Goal: Transaction & Acquisition: Purchase product/service

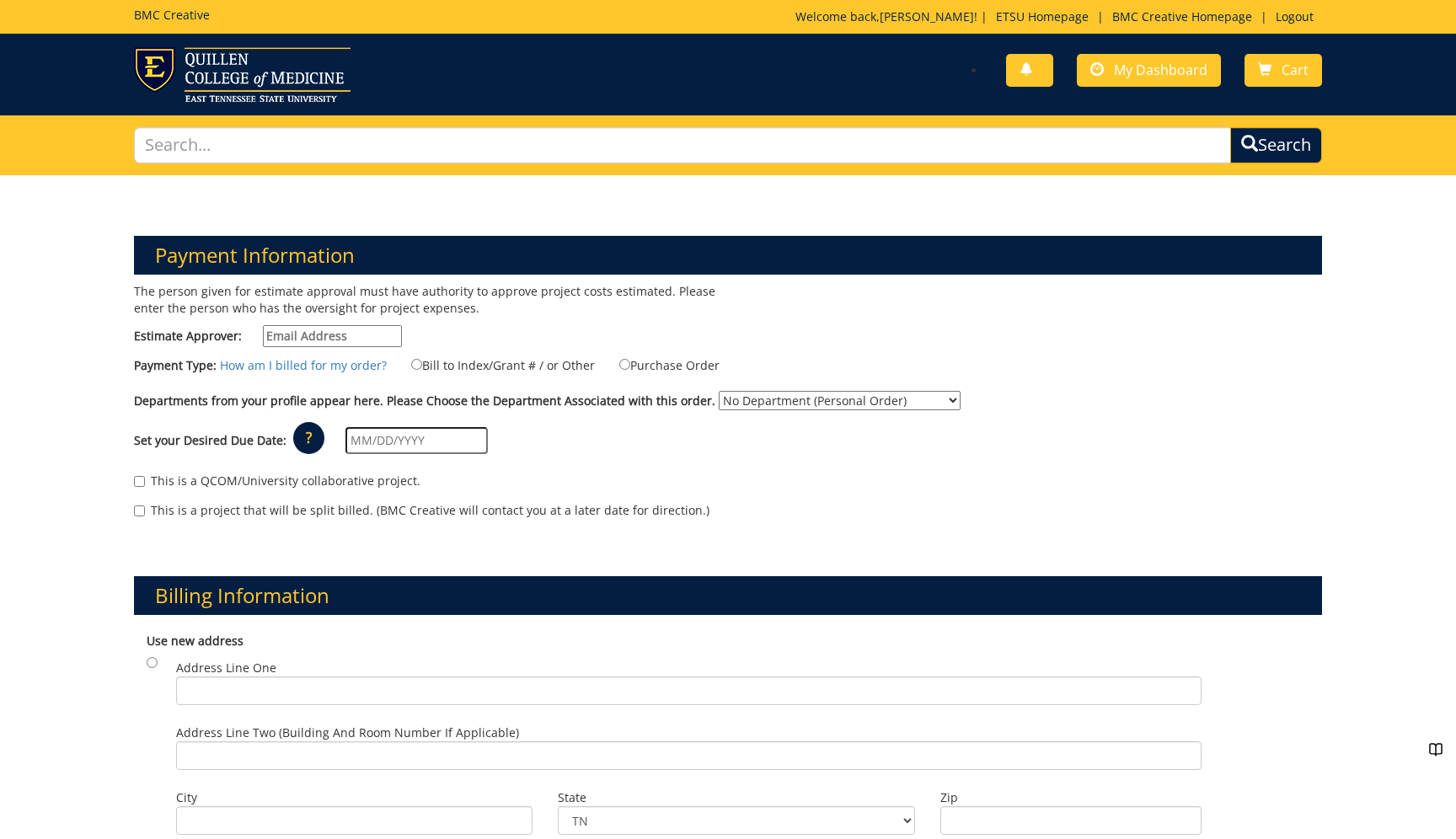
click at [367, 336] on input "Estimate Approver:" at bounding box center [332, 336] width 139 height 22
type input "megan"
click at [626, 364] on input "Purchase Order" at bounding box center [625, 365] width 11 height 11
radio input "true"
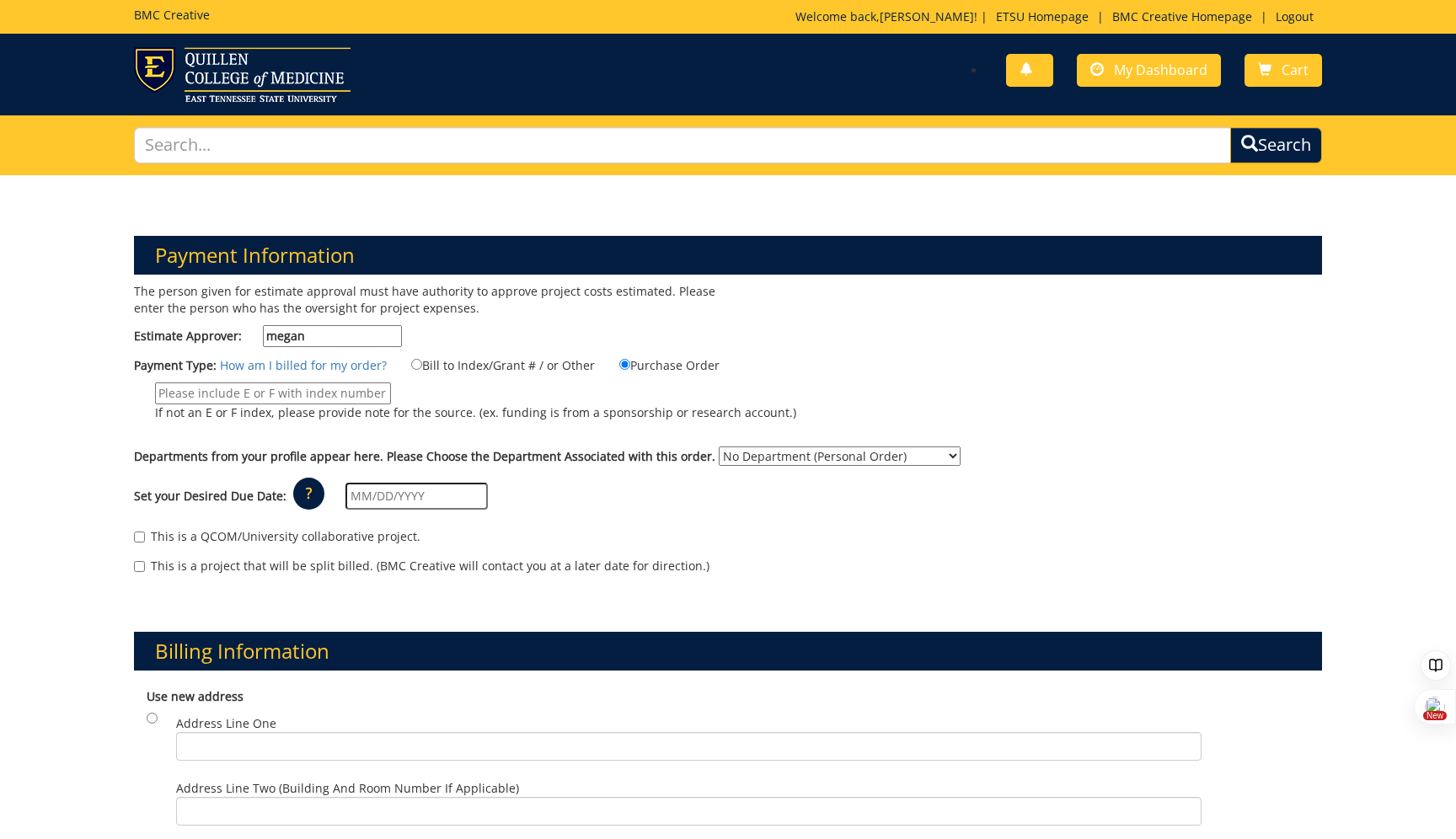
click at [303, 392] on input "If not an E or F index, please provide note for the source. (ex. funding is fro…" at bounding box center [273, 393] width 236 height 22
type input "E34330"
click at [326, 343] on input "megan" at bounding box center [332, 336] width 139 height 22
drag, startPoint x: 328, startPoint y: 342, endPoint x: 231, endPoint y: 342, distance: 97.0
click at [231, 342] on label "Estimate Approver: megan" at bounding box center [268, 336] width 268 height 22
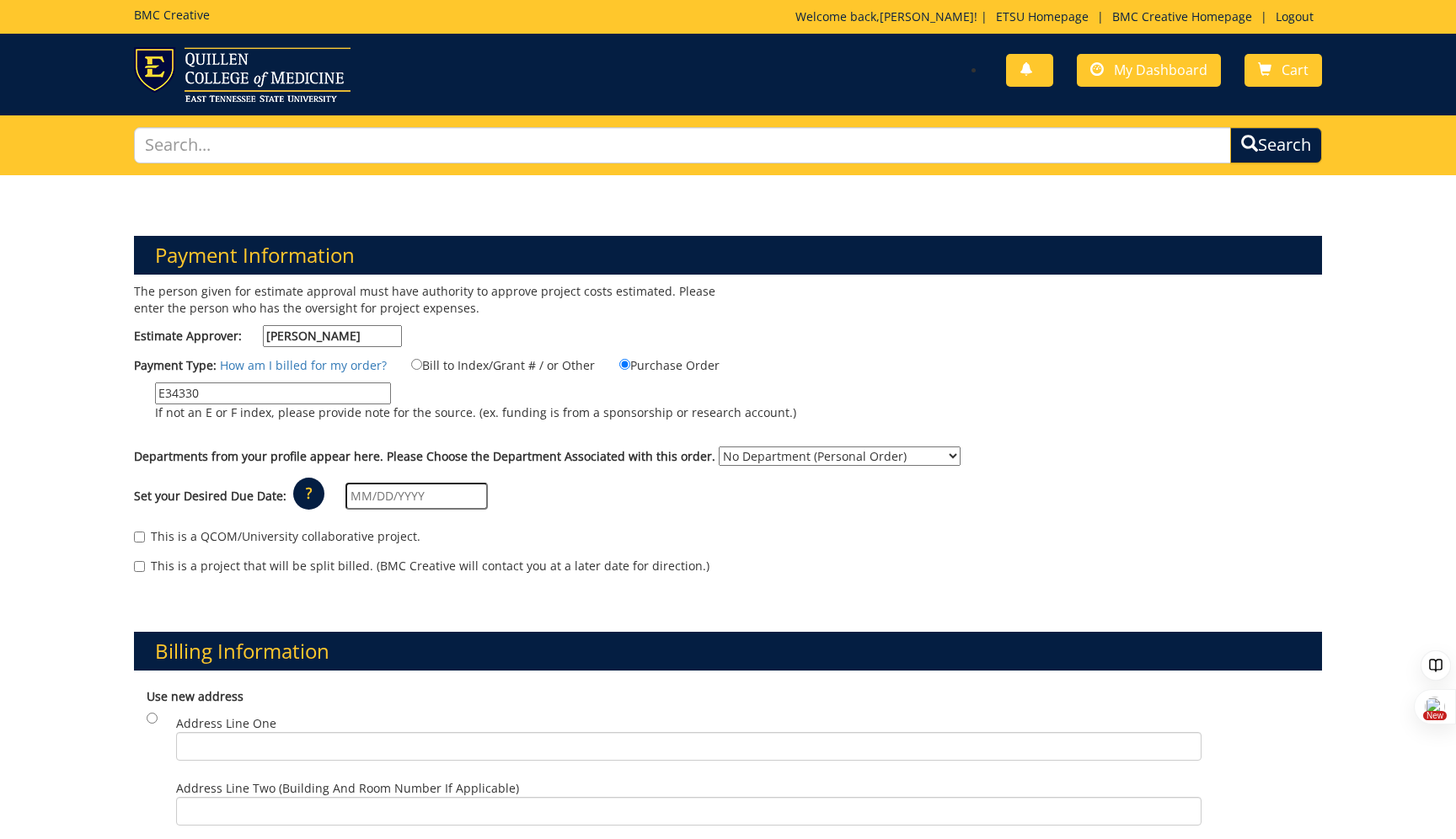
type input "Megan Wisley"
click at [764, 455] on select "No Department (Personal Order) ETSU Health - Internal Medicine (MEAC)" at bounding box center [839, 456] width 242 height 20
select select "215"
click at [742, 446] on select "No Department (Personal Order) ETSU Health - Internal Medicine (MEAC)" at bounding box center [839, 456] width 242 height 20
click at [398, 493] on input "text" at bounding box center [416, 496] width 142 height 27
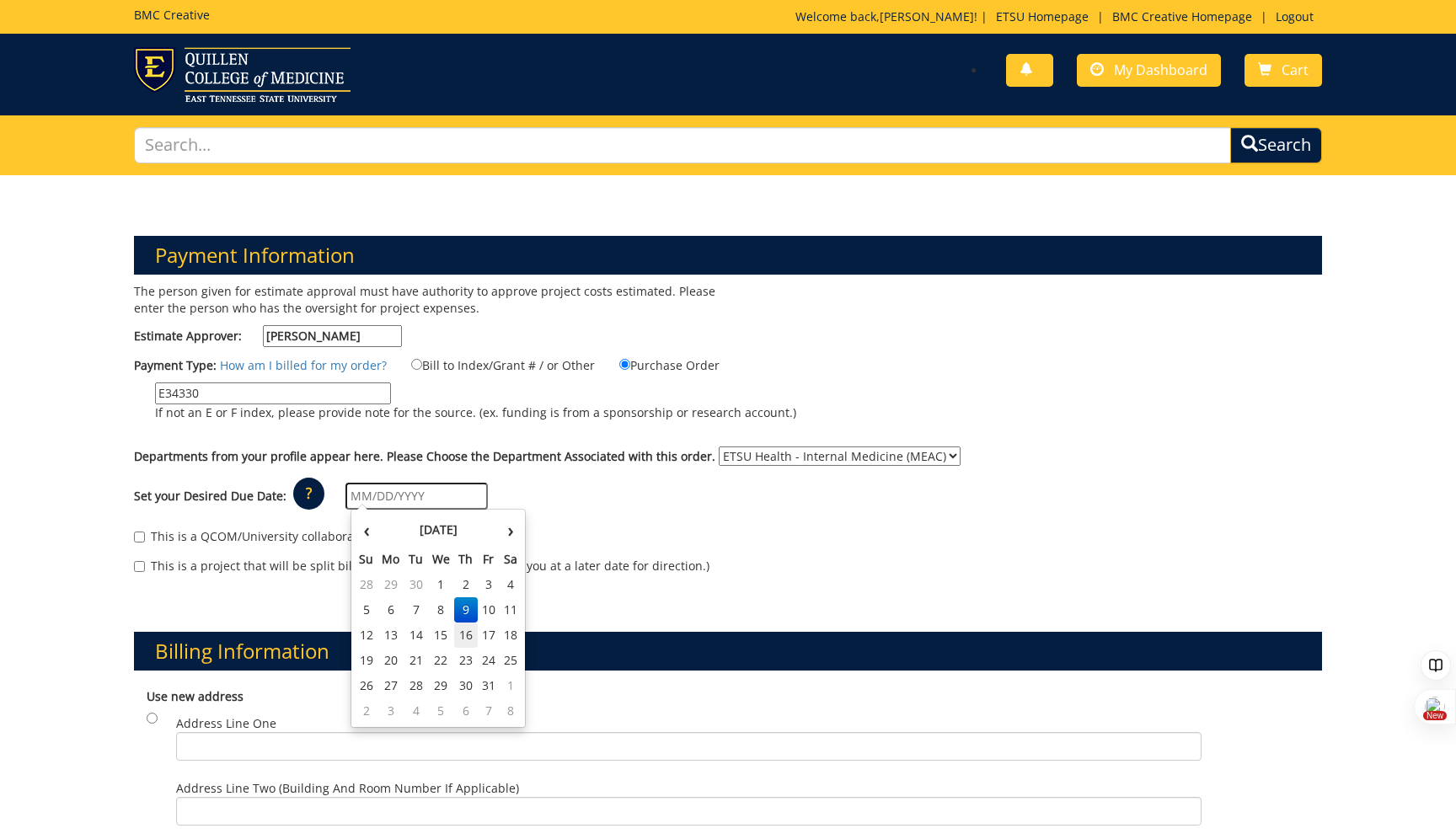
click at [470, 634] on td "16" at bounding box center [466, 635] width 24 height 25
type input "[DATE]"
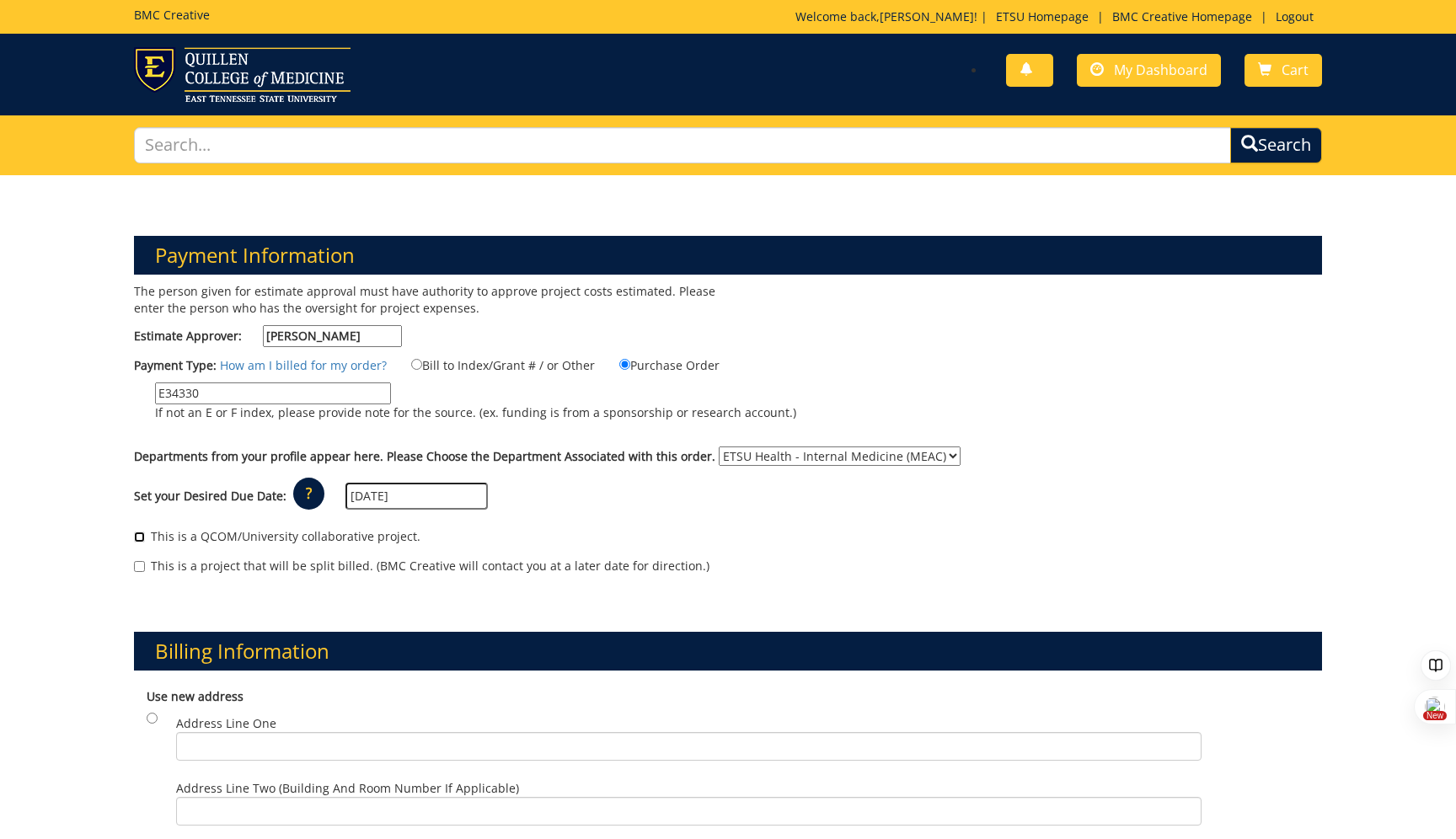
click at [138, 535] on input "This is a QCOM/University collaborative project." at bounding box center [139, 537] width 11 height 11
click at [140, 534] on input "This is a QCOM/University collaborative project." at bounding box center [139, 537] width 11 height 11
checkbox input "false"
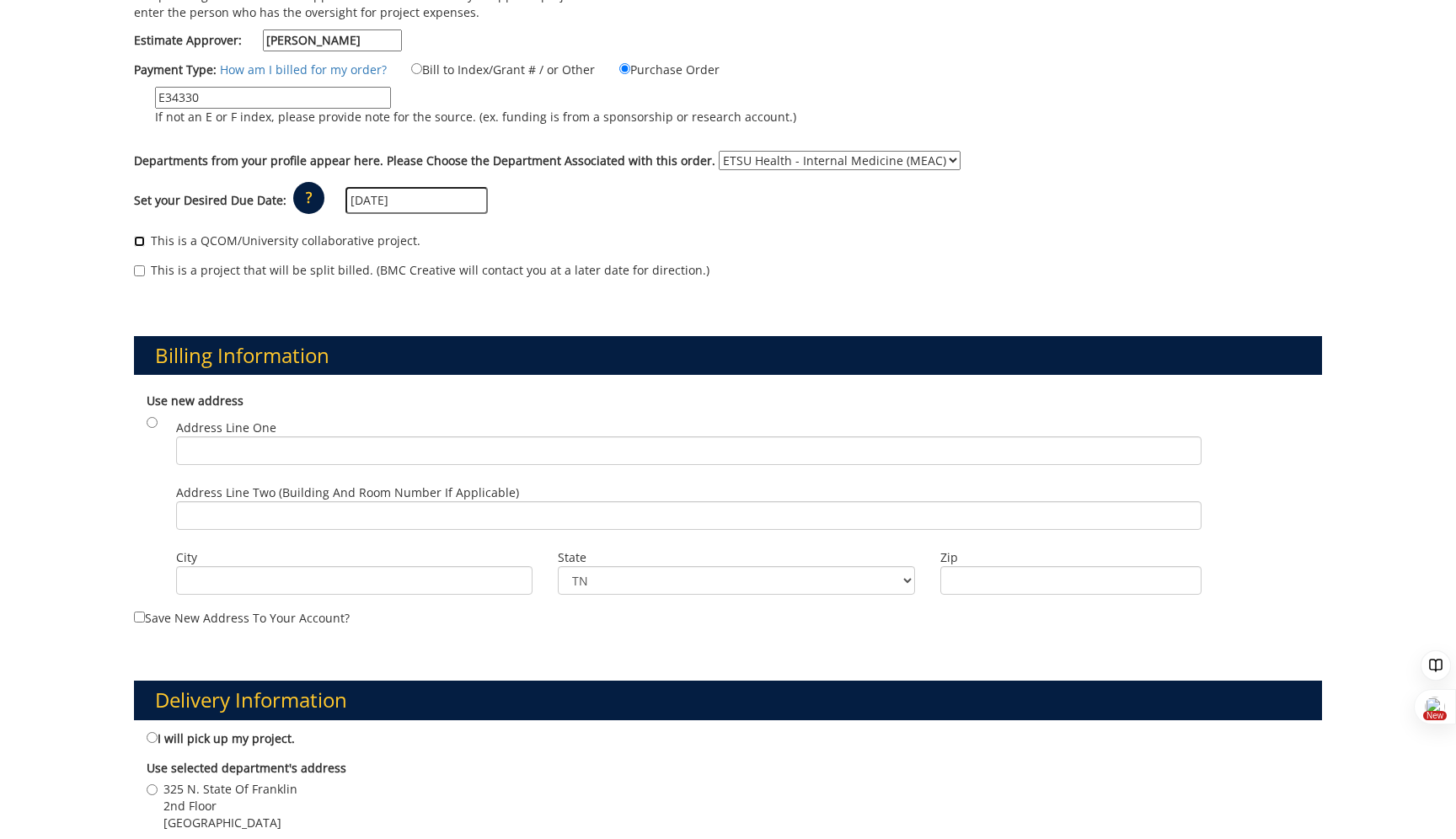
scroll to position [301, 0]
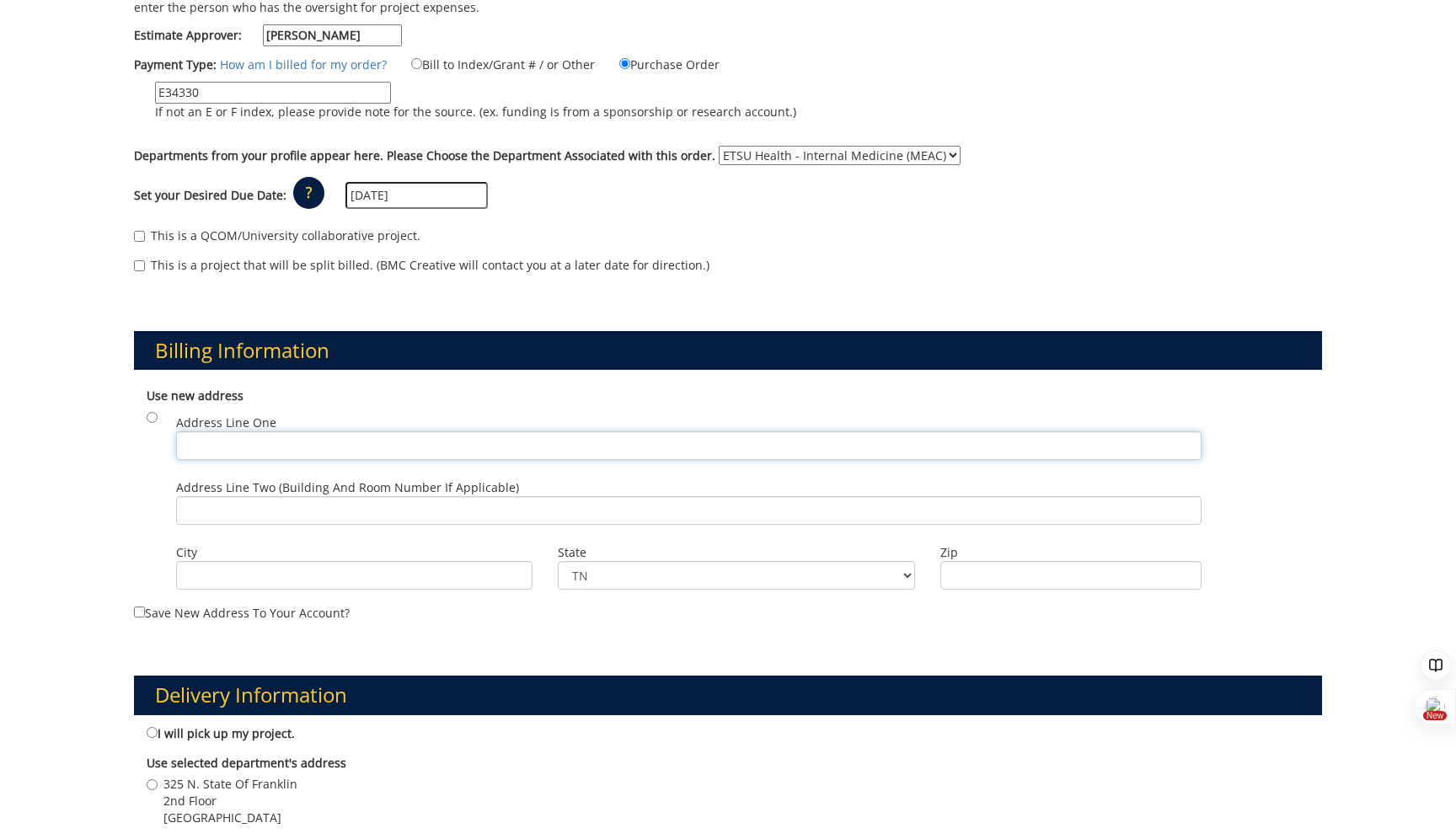
click at [327, 445] on input "Address Line One" at bounding box center [689, 445] width 1026 height 28
type input "PO Box 70622"
click at [276, 579] on input "City" at bounding box center [354, 575] width 357 height 28
type input "Johnson City"
click at [1041, 576] on input "Zip" at bounding box center [1071, 575] width 261 height 28
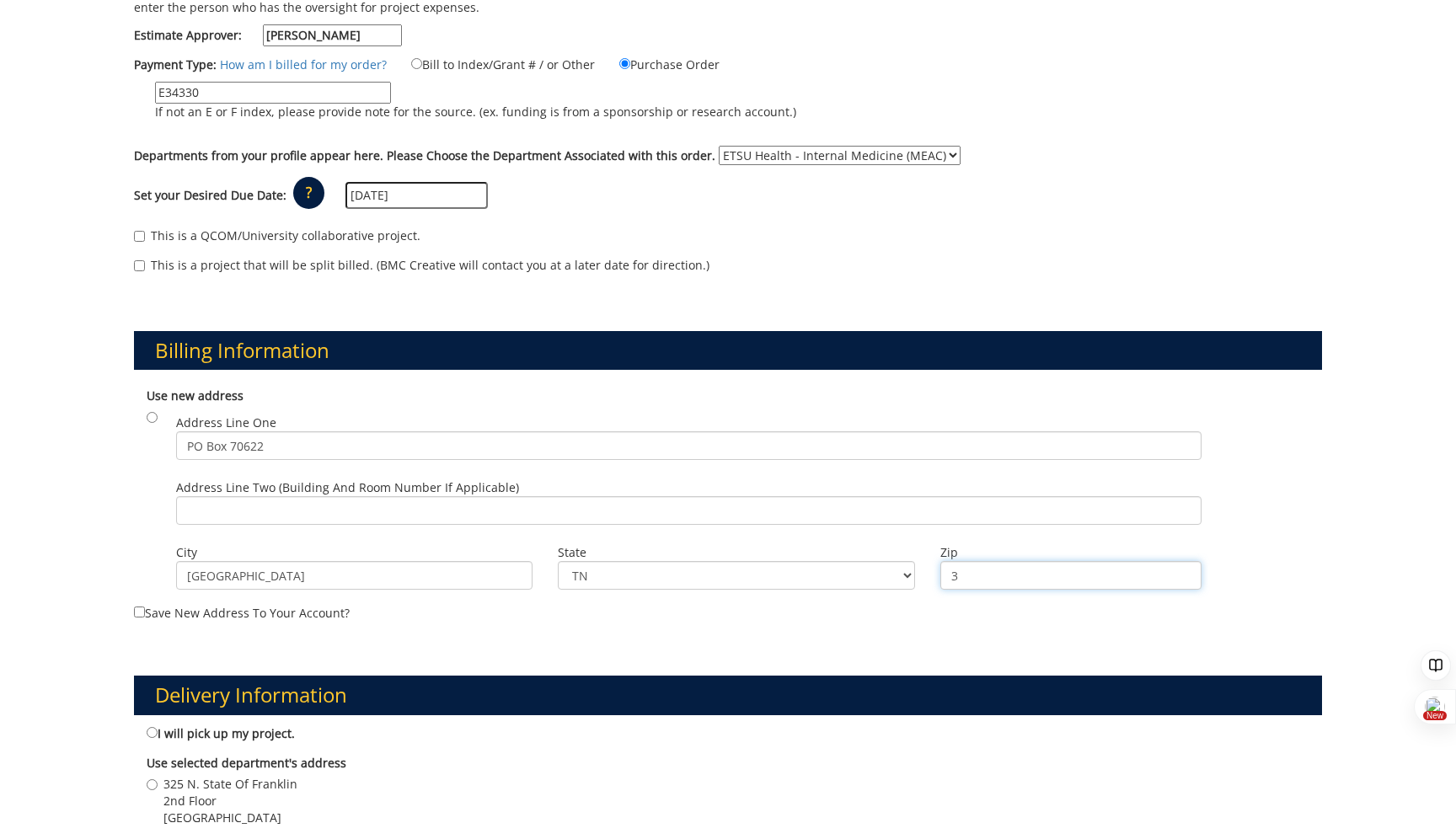
type input "37614"
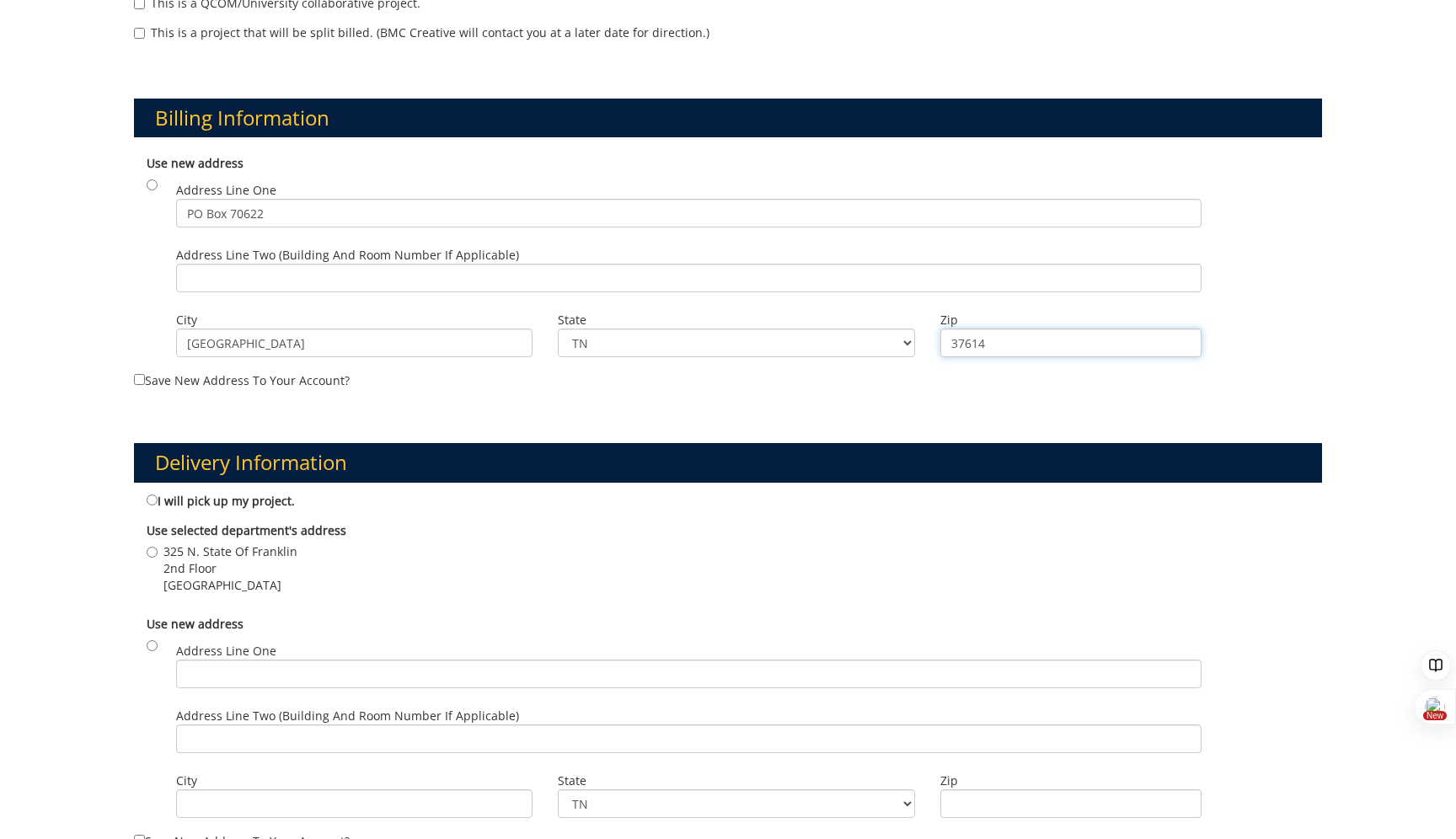
scroll to position [547, 0]
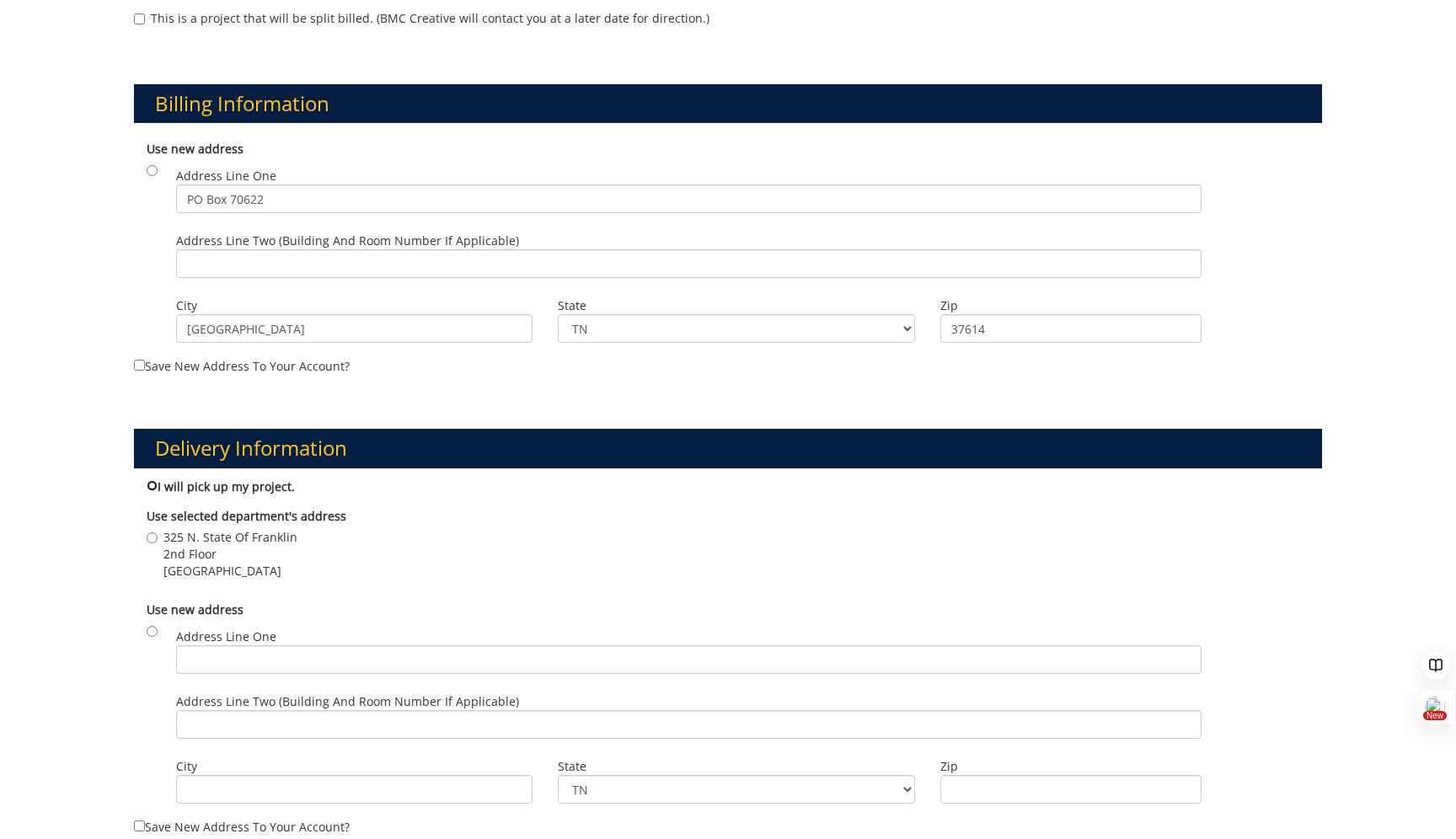
click at [150, 482] on input "I will pick up my project." at bounding box center [152, 485] width 11 height 11
radio input "true"
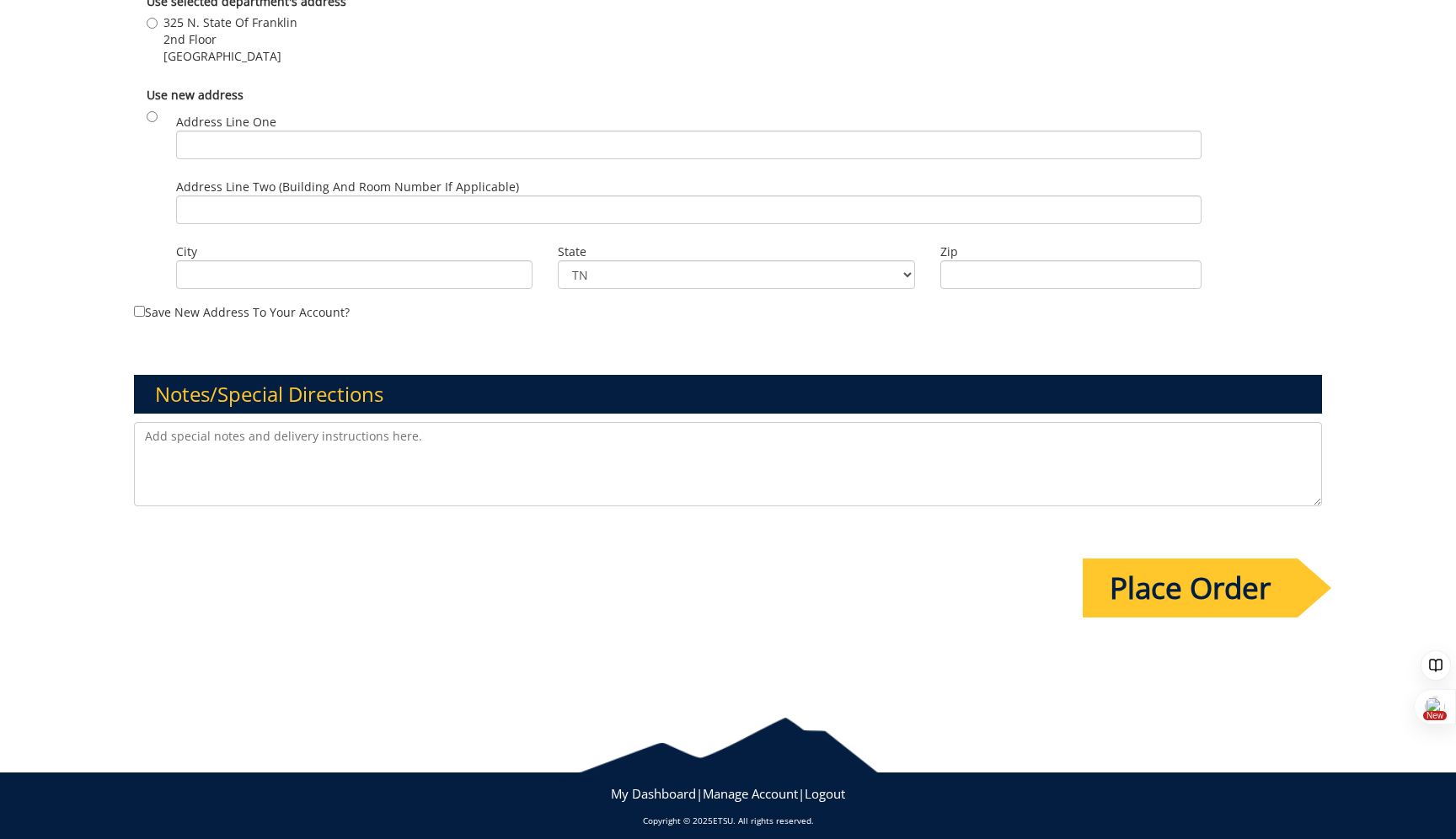
scroll to position [1071, 0]
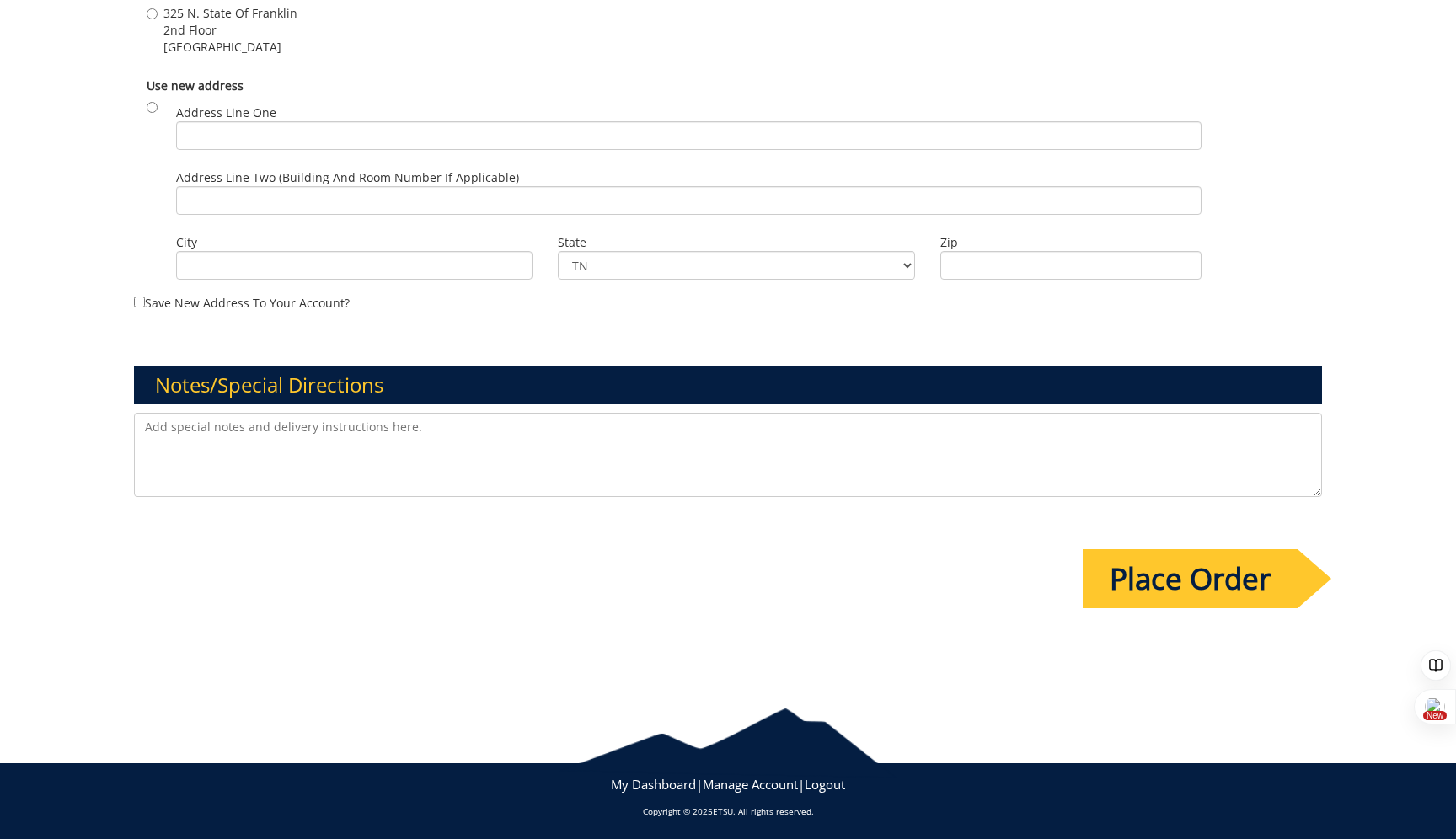
click at [1153, 573] on input "Place Order" at bounding box center [1190, 578] width 215 height 59
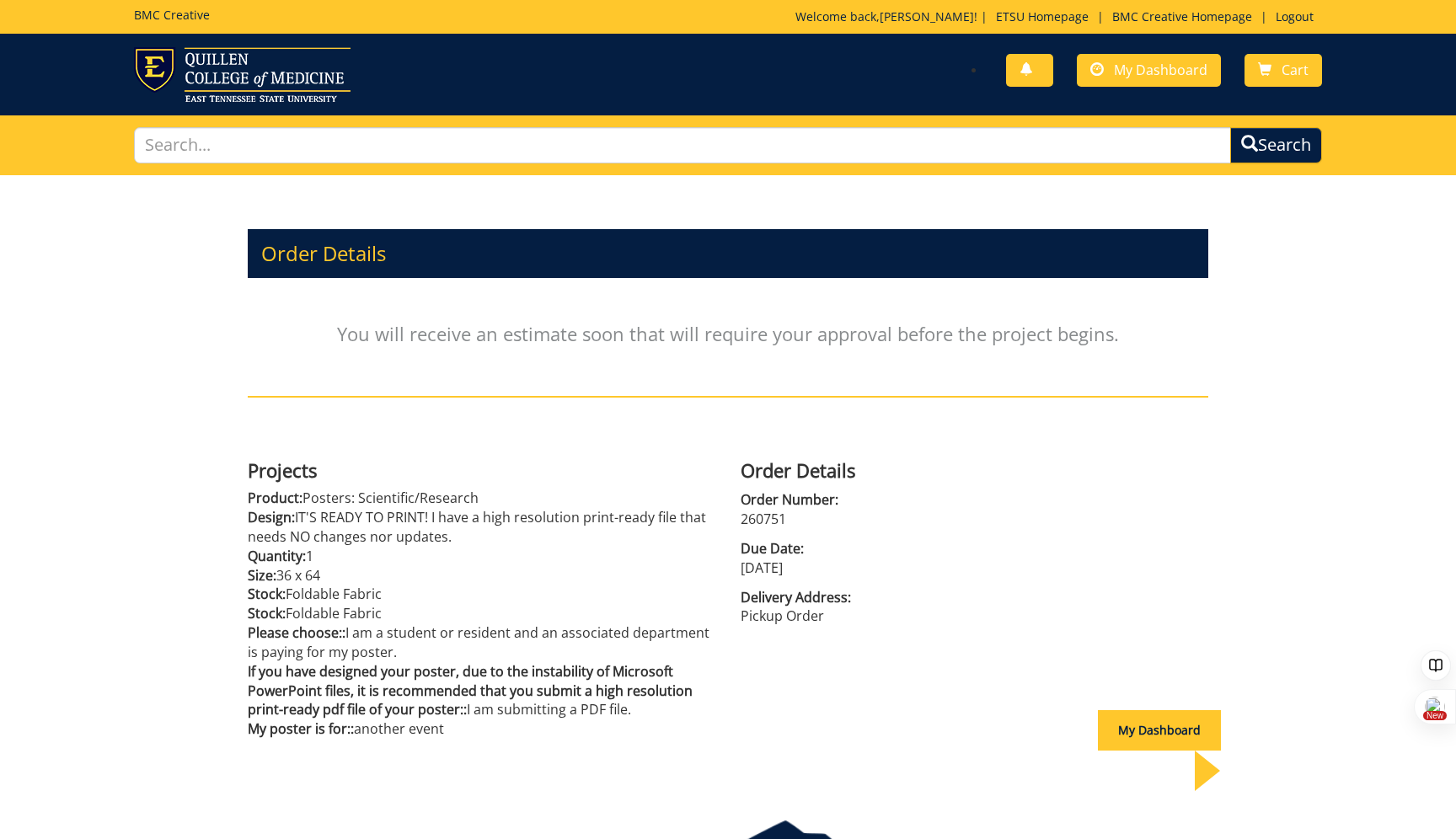
scroll to position [96, 0]
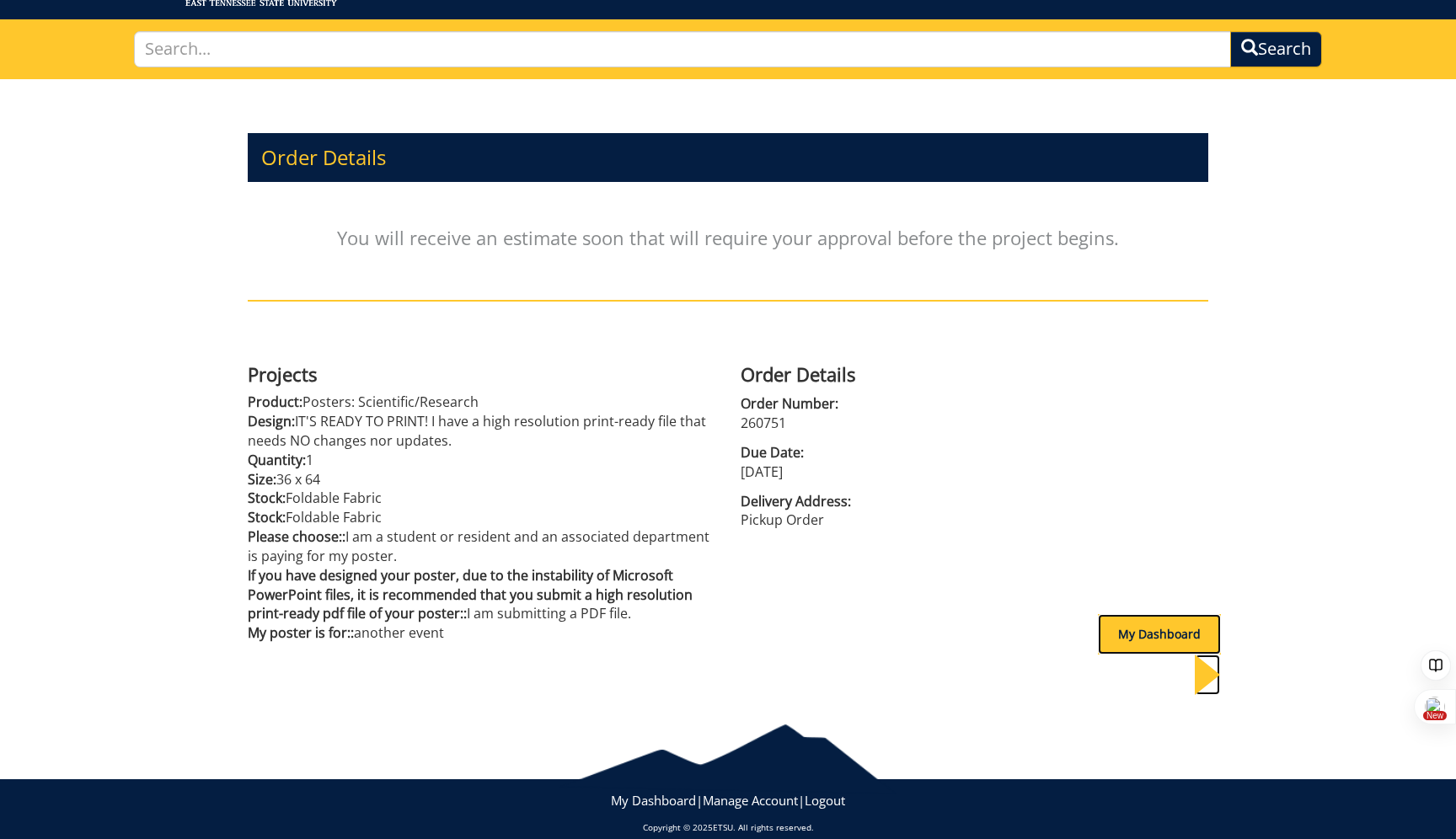
click at [1102, 634] on div "My Dashboard" at bounding box center [1159, 634] width 123 height 41
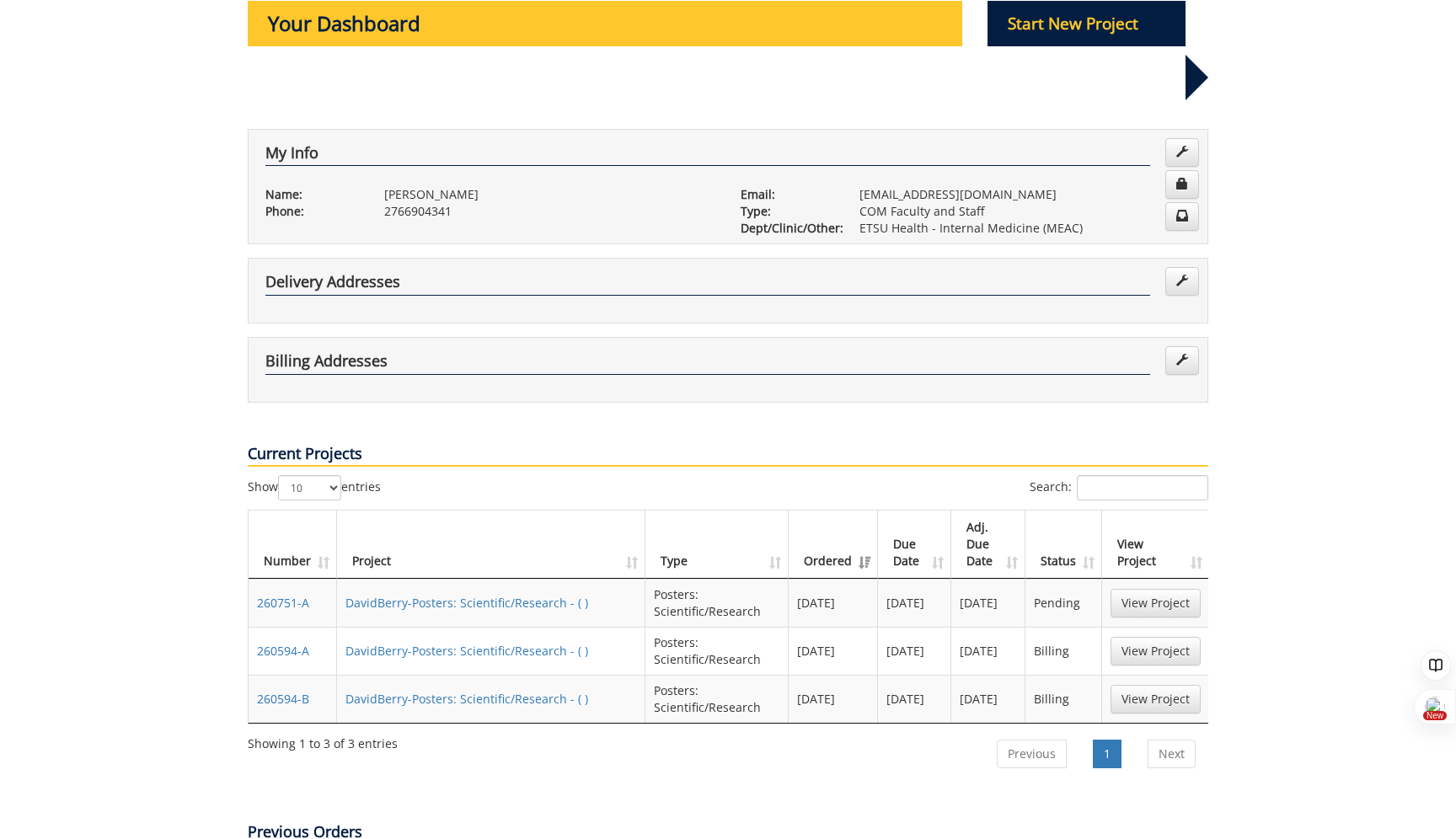
scroll to position [255, 0]
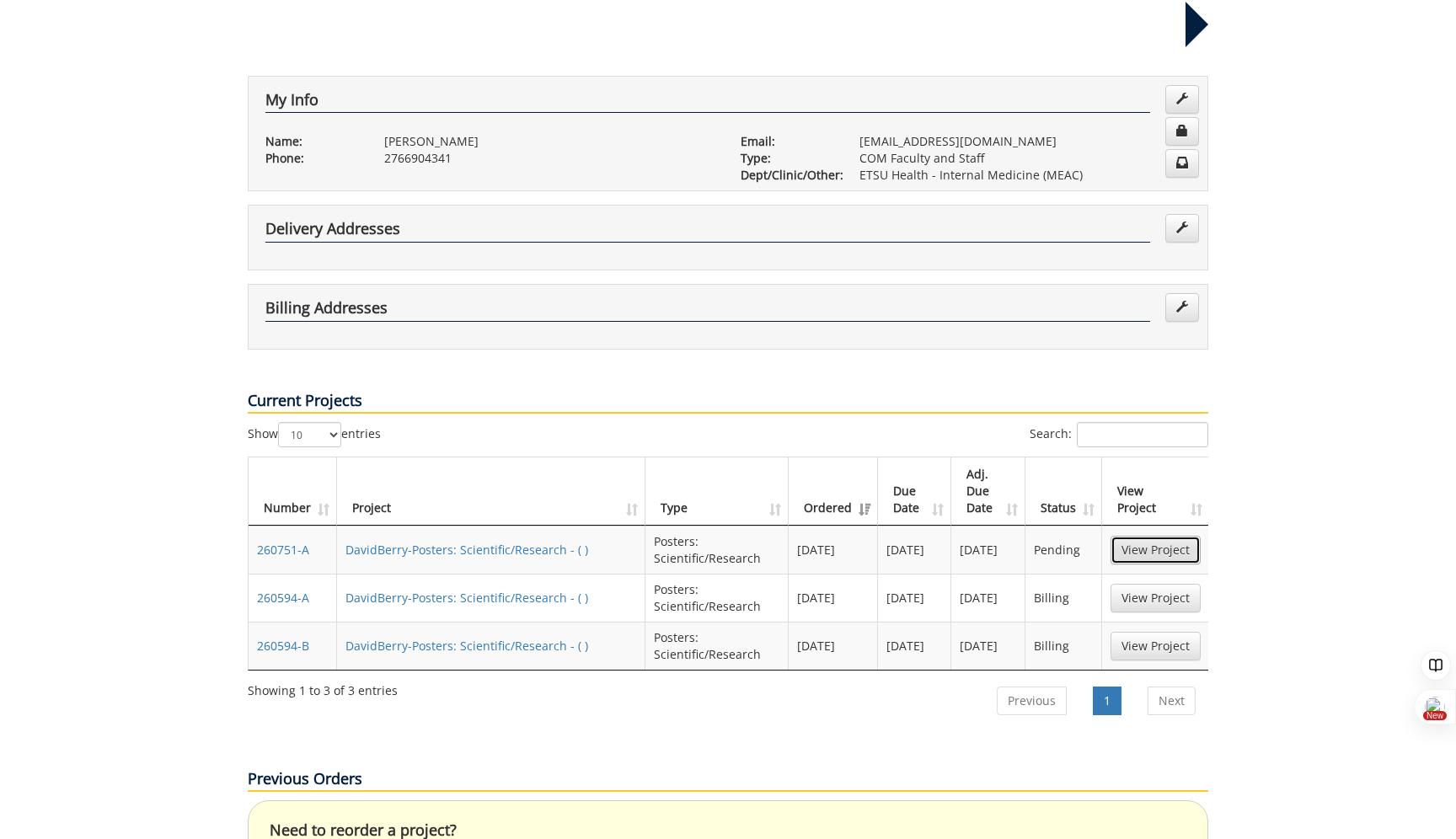
click at [1158, 536] on link "View Project" at bounding box center [1156, 550] width 91 height 28
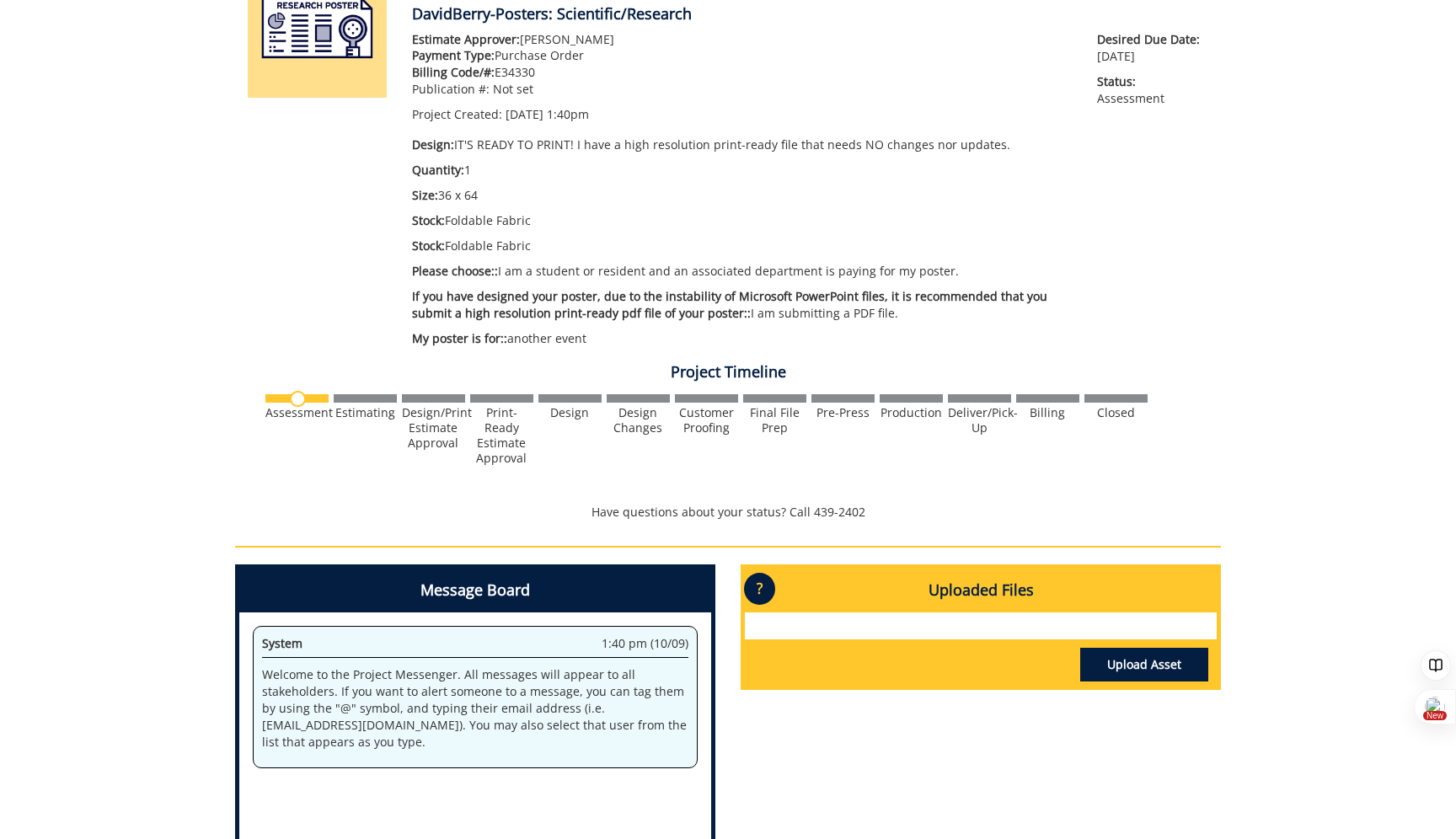
scroll to position [337, 0]
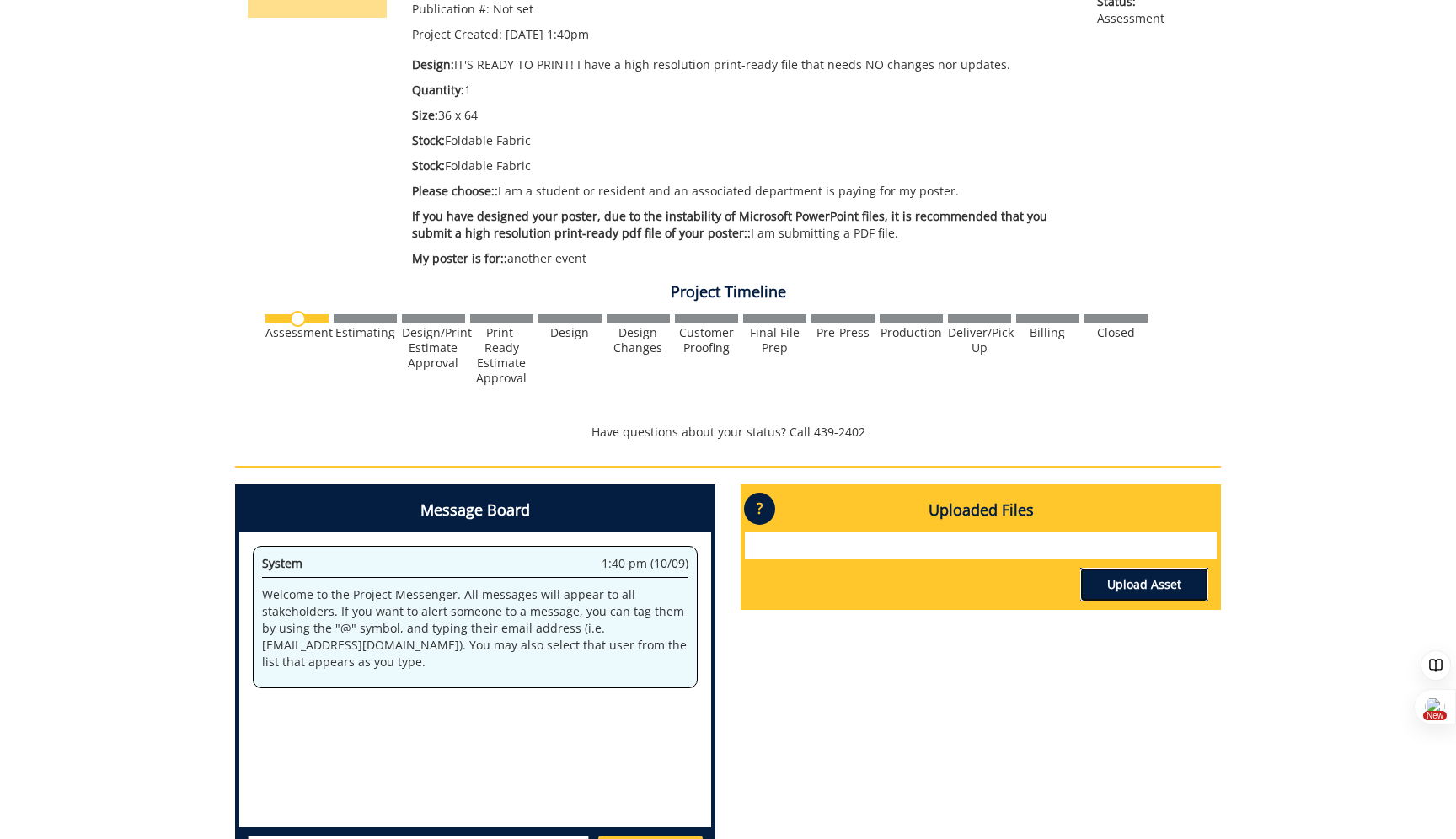
click at [1126, 583] on link "Upload Asset" at bounding box center [1144, 584] width 128 height 34
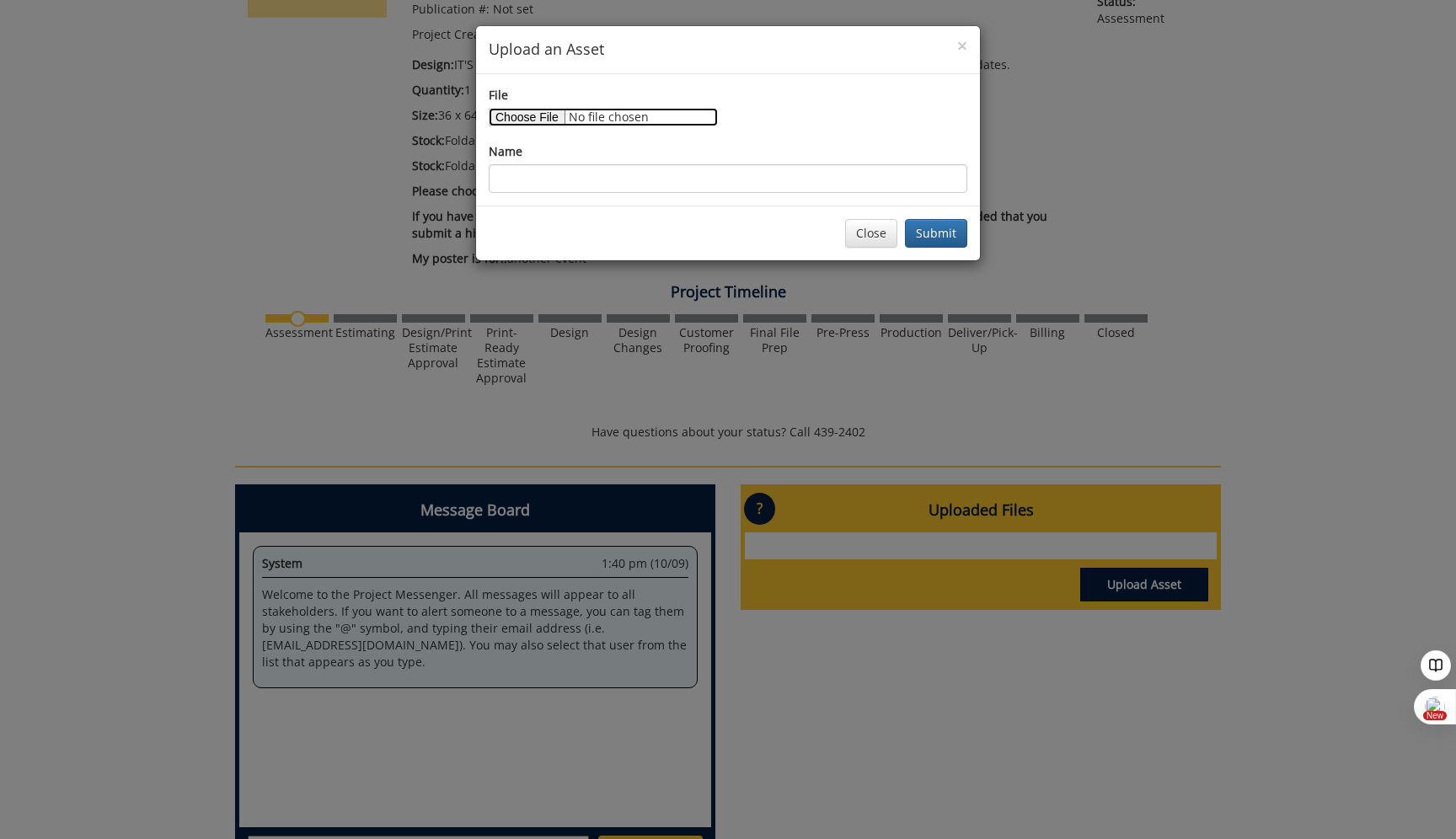
click at [558, 117] on input "File" at bounding box center [603, 117] width 229 height 19
type input "C:\fakepath\GNET_PDF.pdf"
click at [949, 236] on button "Submit" at bounding box center [936, 233] width 62 height 28
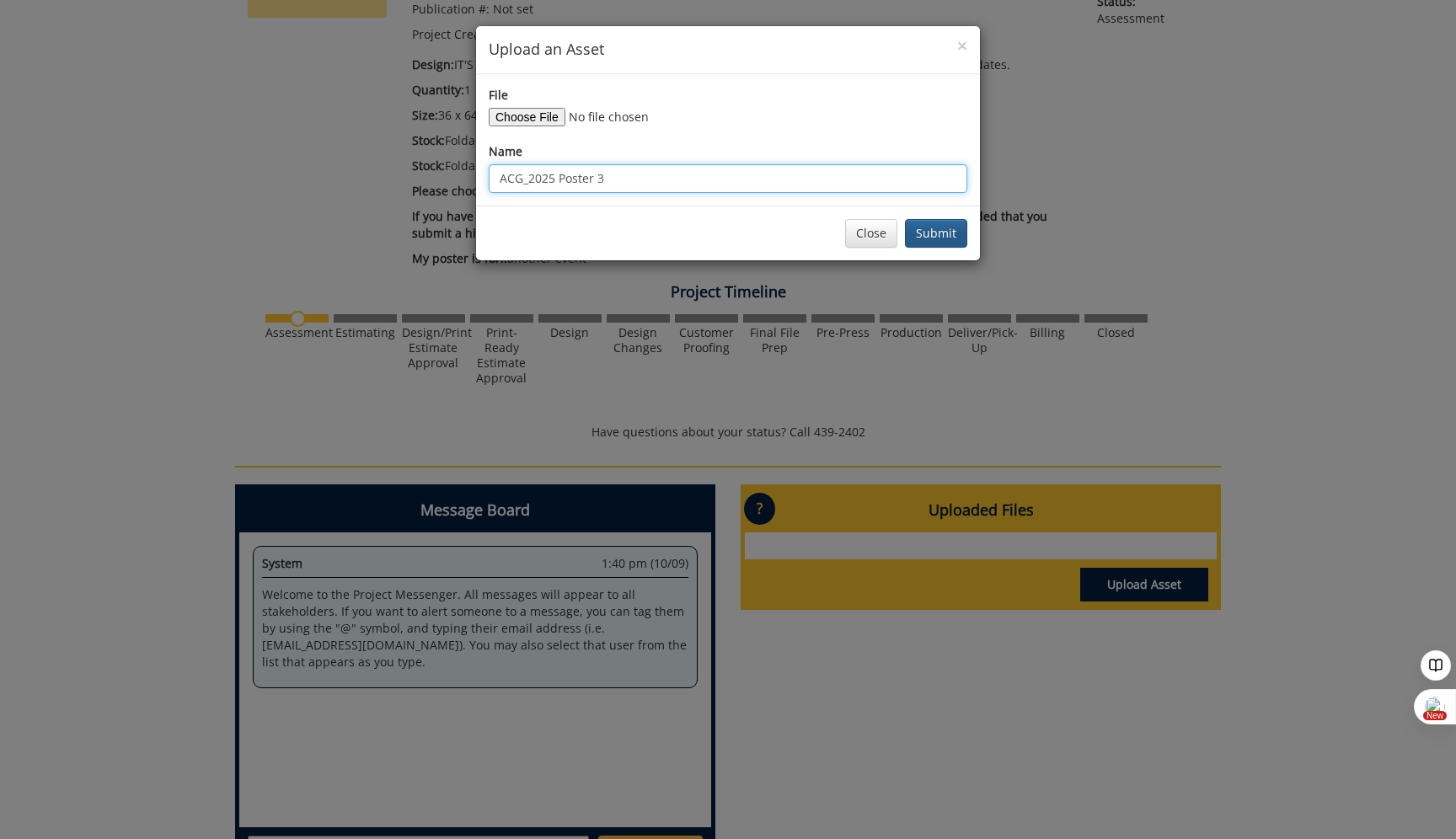
type input "ACG_2025 Poster 3"
click at [933, 244] on button "Submit" at bounding box center [936, 233] width 62 height 28
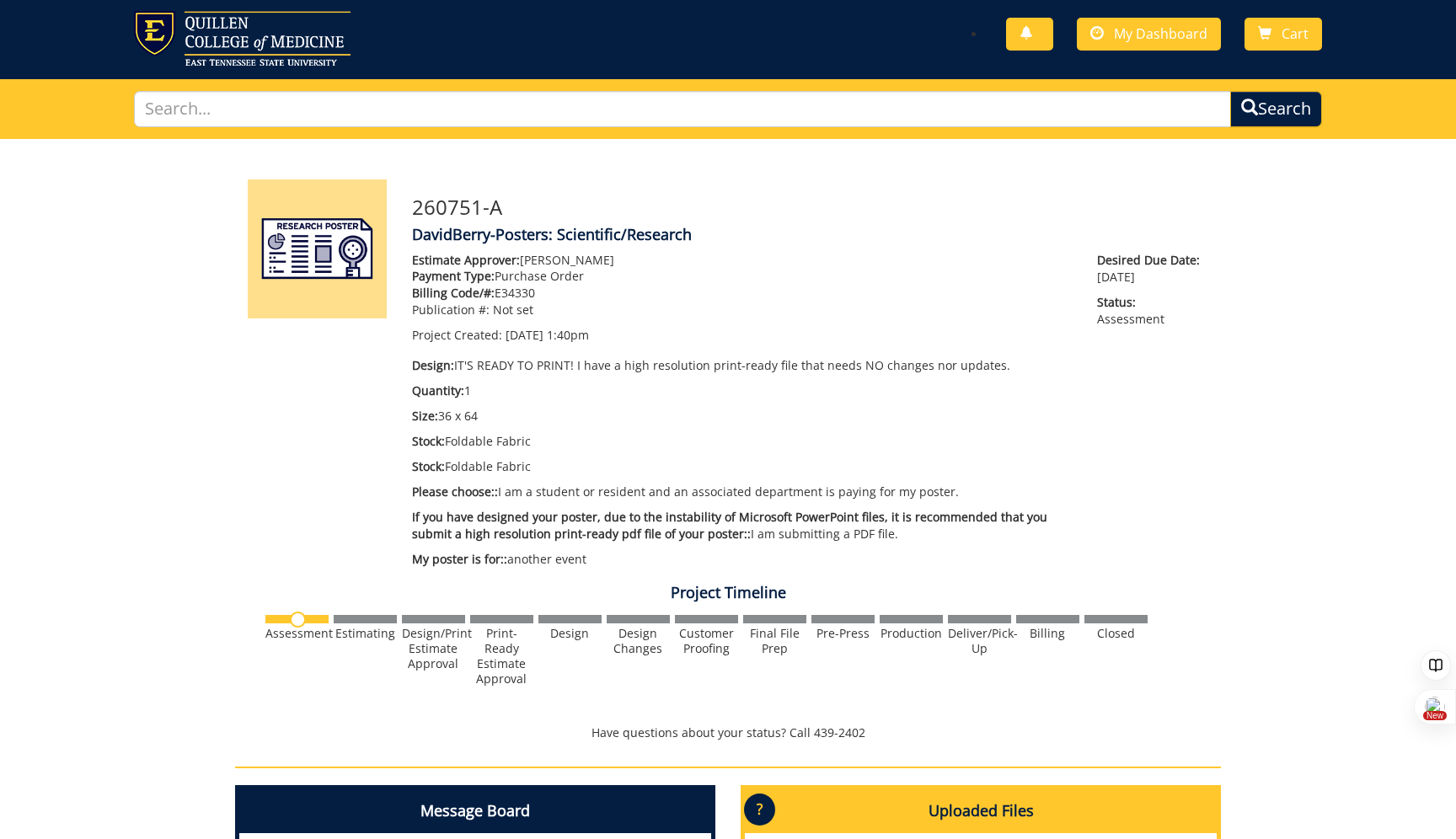
scroll to position [33, 0]
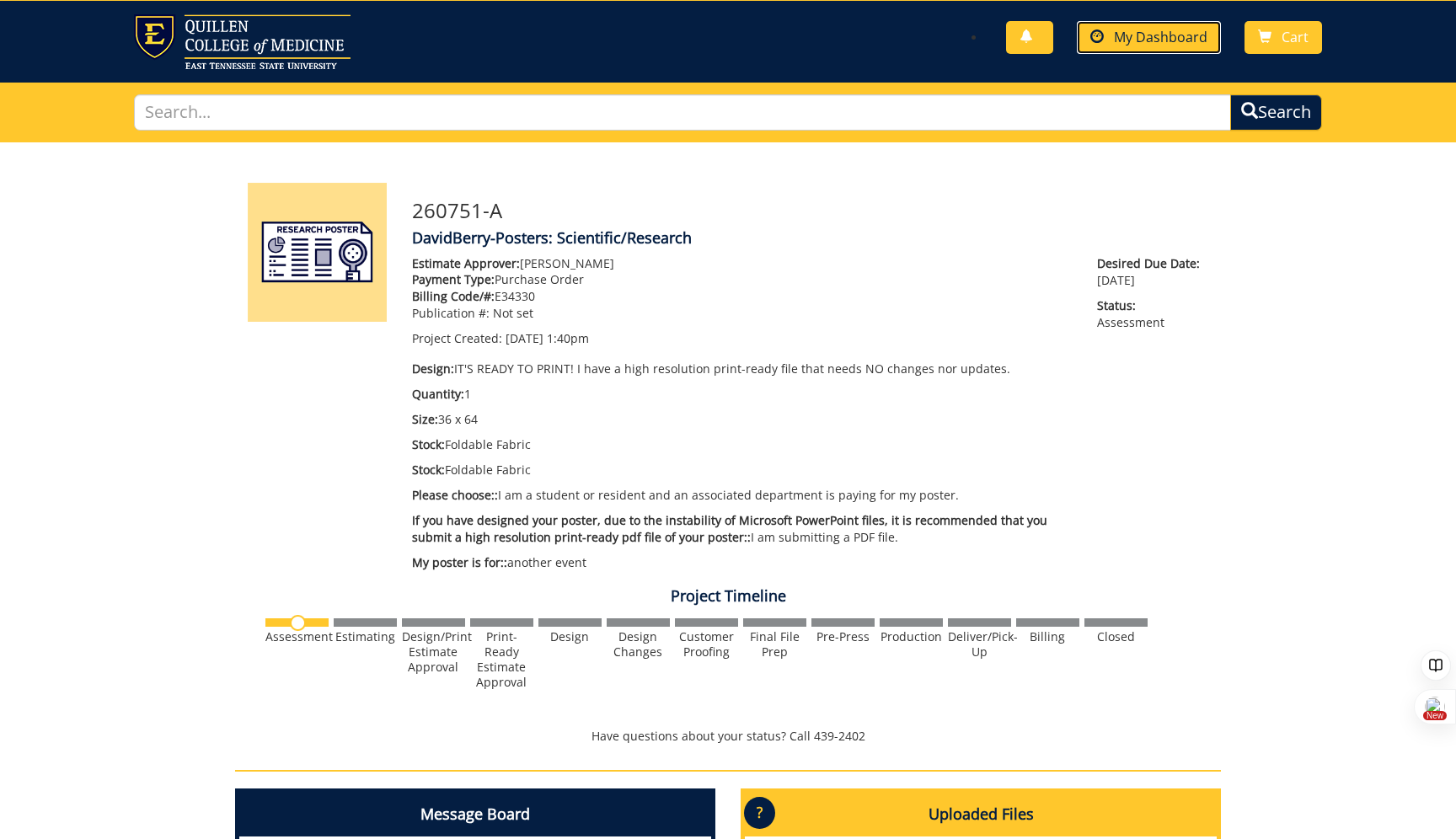
click at [1145, 46] on link "My Dashboard" at bounding box center [1149, 37] width 144 height 33
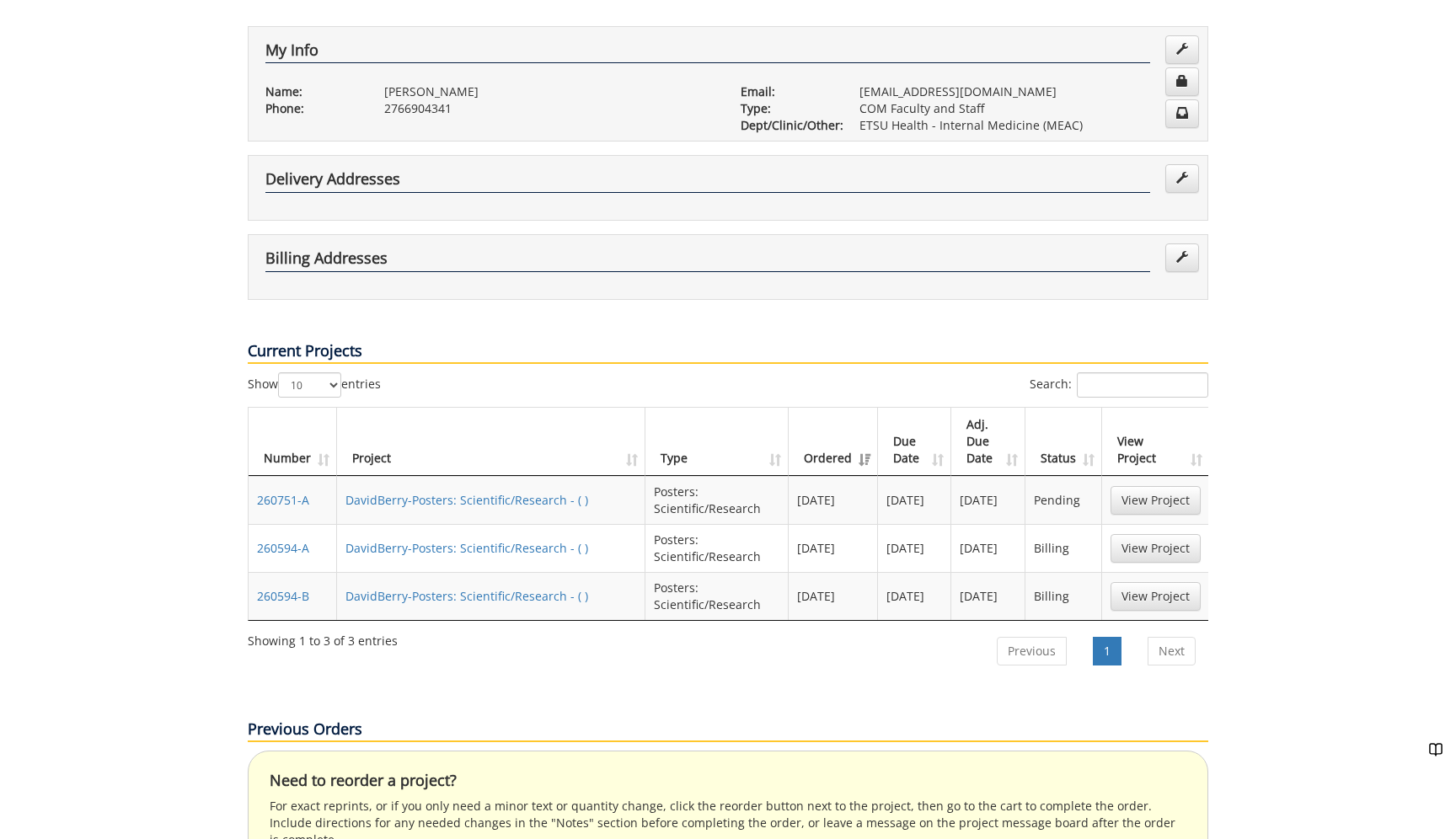
scroll to position [452, 0]
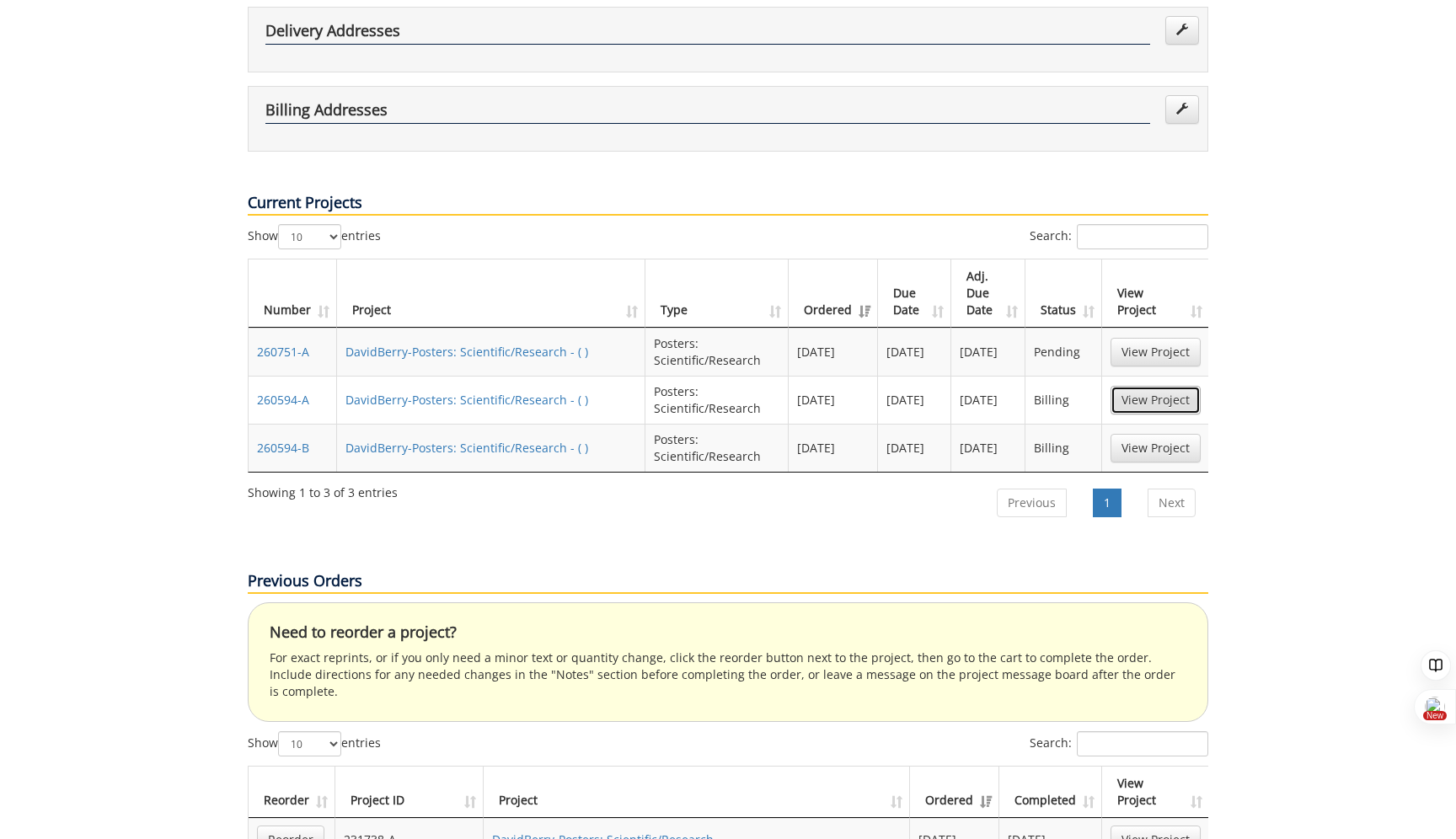
click at [1153, 386] on link "View Project" at bounding box center [1156, 400] width 91 height 28
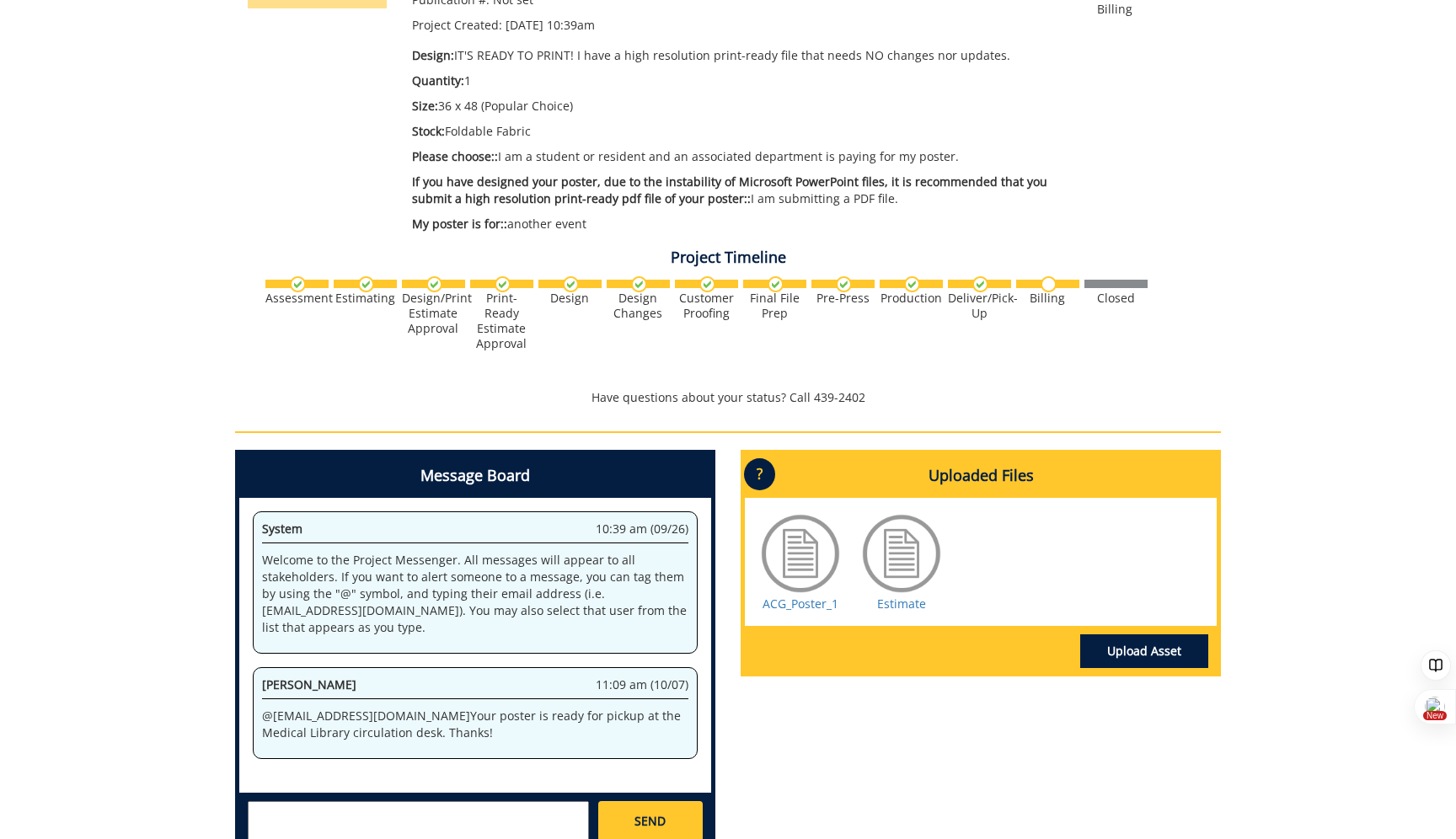
scroll to position [77, 0]
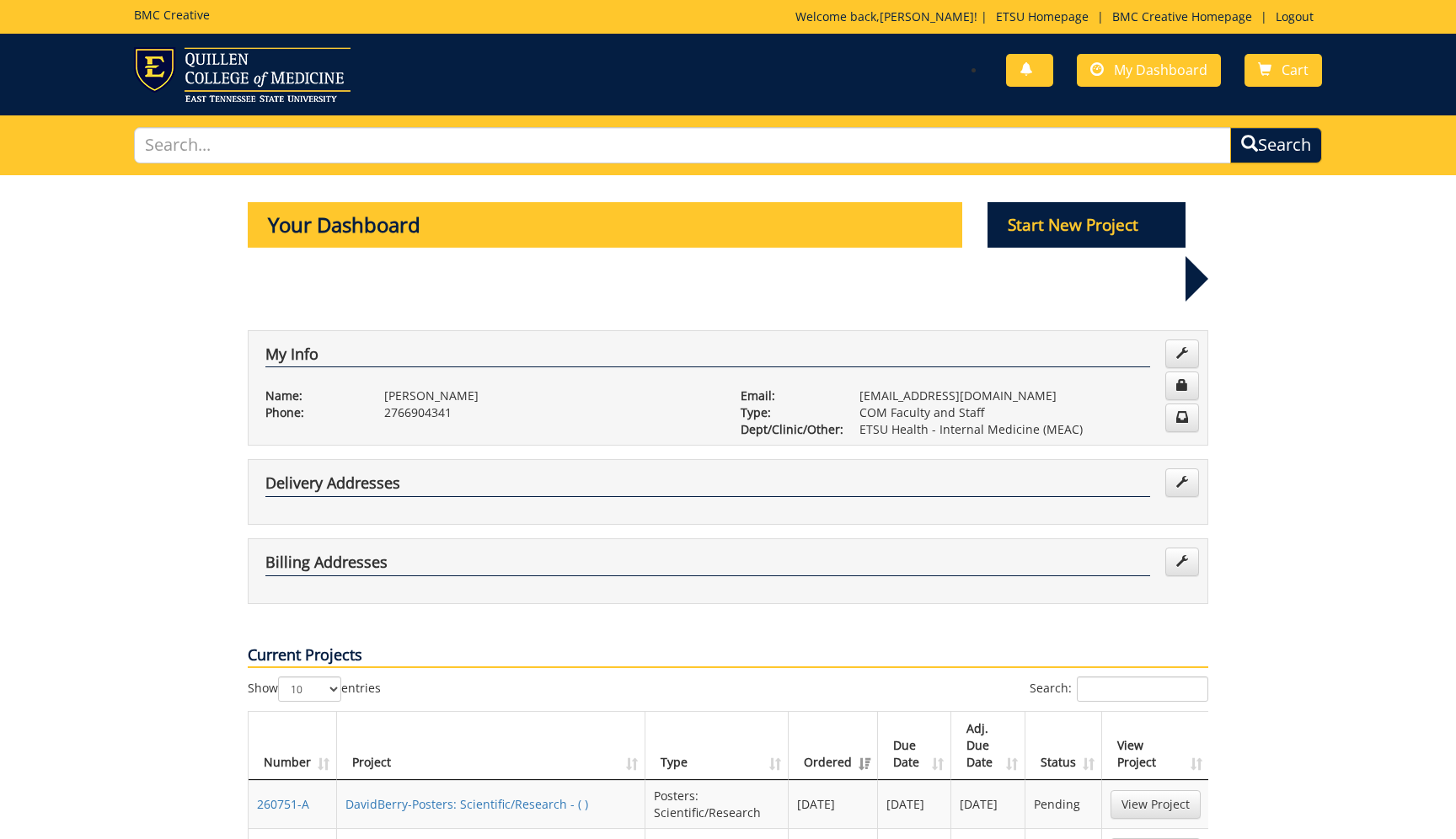
scroll to position [452, 0]
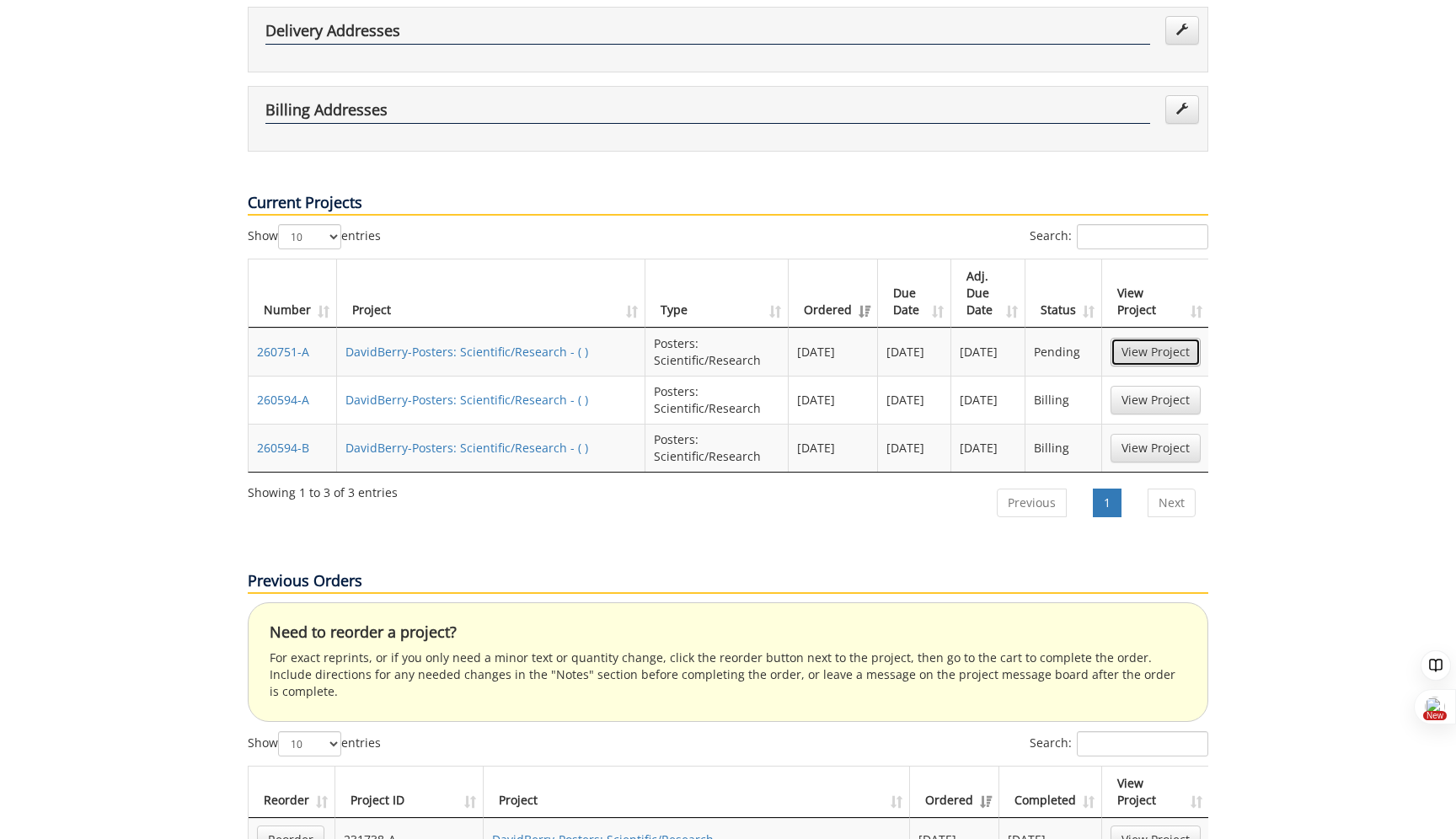
click at [1133, 338] on link "View Project" at bounding box center [1156, 352] width 91 height 28
